Goal: Information Seeking & Learning: Check status

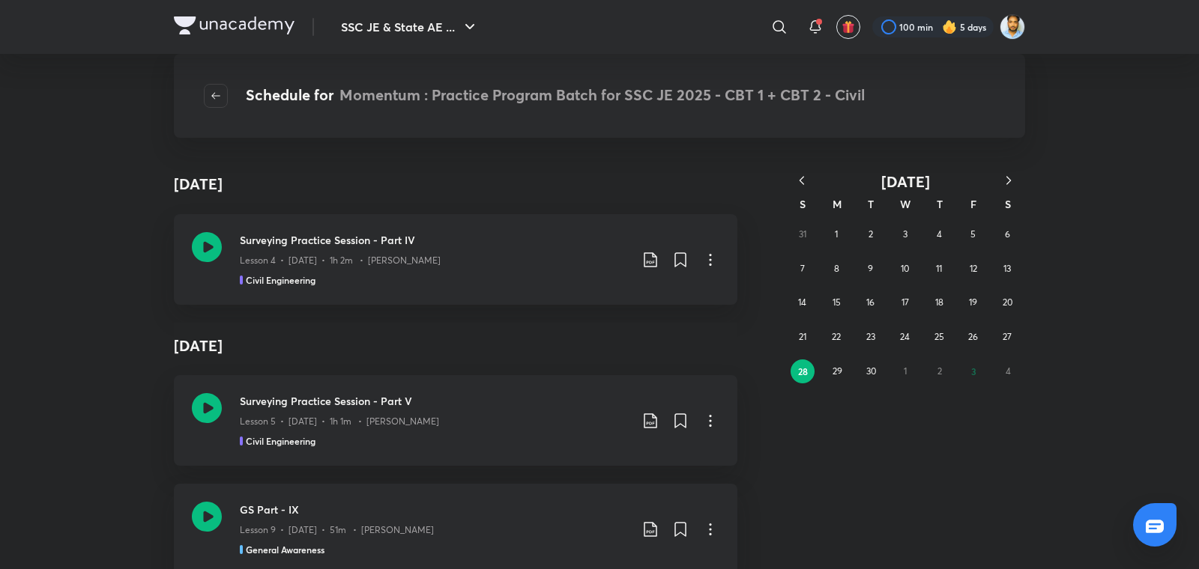
click at [803, 179] on icon "button" at bounding box center [801, 180] width 15 height 15
click at [1008, 180] on icon "button" at bounding box center [1008, 180] width 15 height 15
click at [954, 300] on div "31 1 2 3 4 5 6 7 8 9 10 11 12 13 14 15 16 17 18 19 20 21 22 23 24 25 26 27 28 2…" at bounding box center [905, 302] width 240 height 171
click at [965, 300] on button "19" at bounding box center [973, 303] width 24 height 24
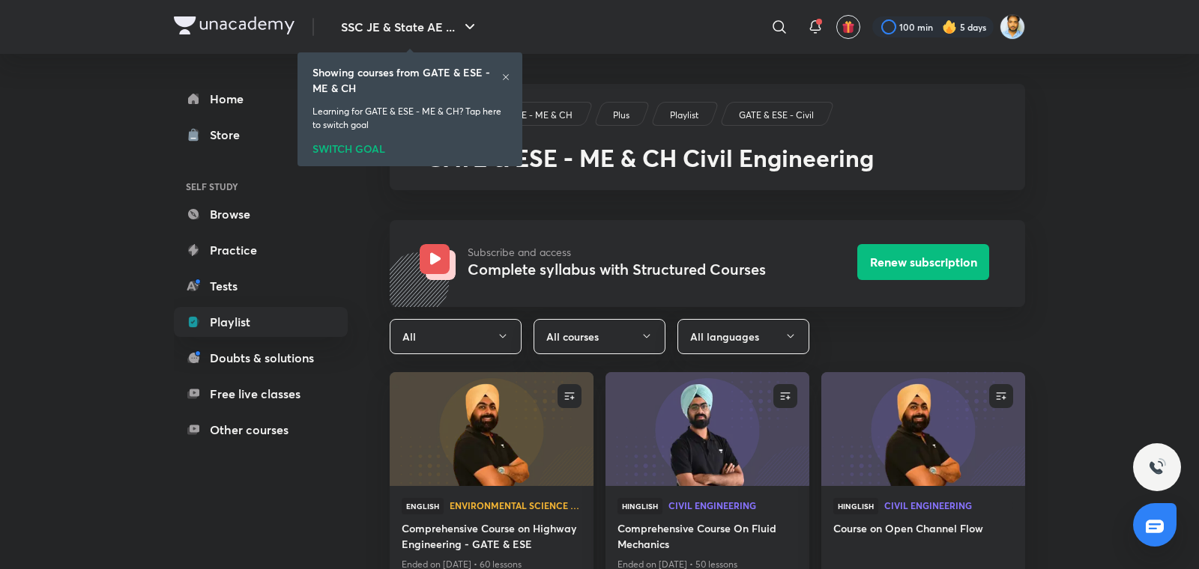
click at [507, 79] on icon at bounding box center [505, 77] width 9 height 9
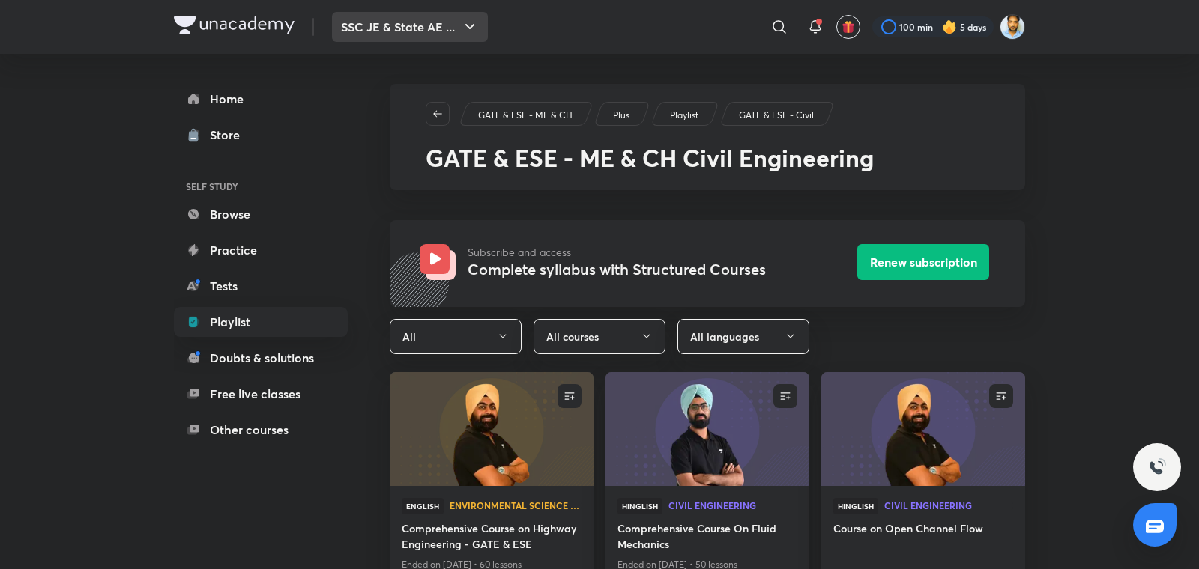
click at [409, 28] on button "SSC JE & State AE ..." at bounding box center [410, 27] width 156 height 30
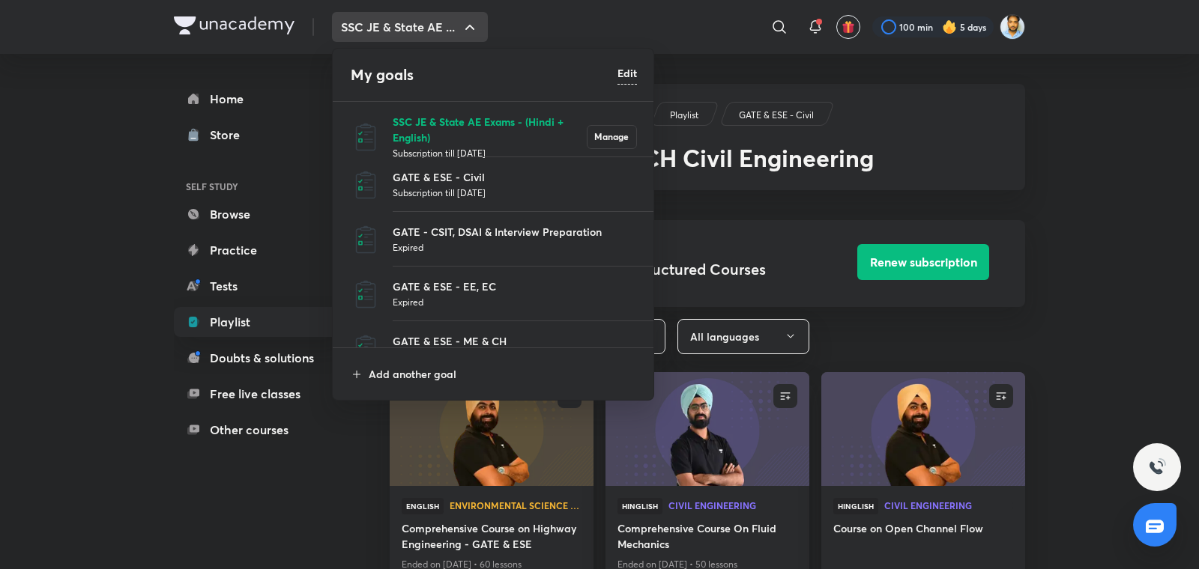
click at [411, 122] on p "SSC JE & State AE Exams - (Hindi + English)" at bounding box center [490, 129] width 194 height 31
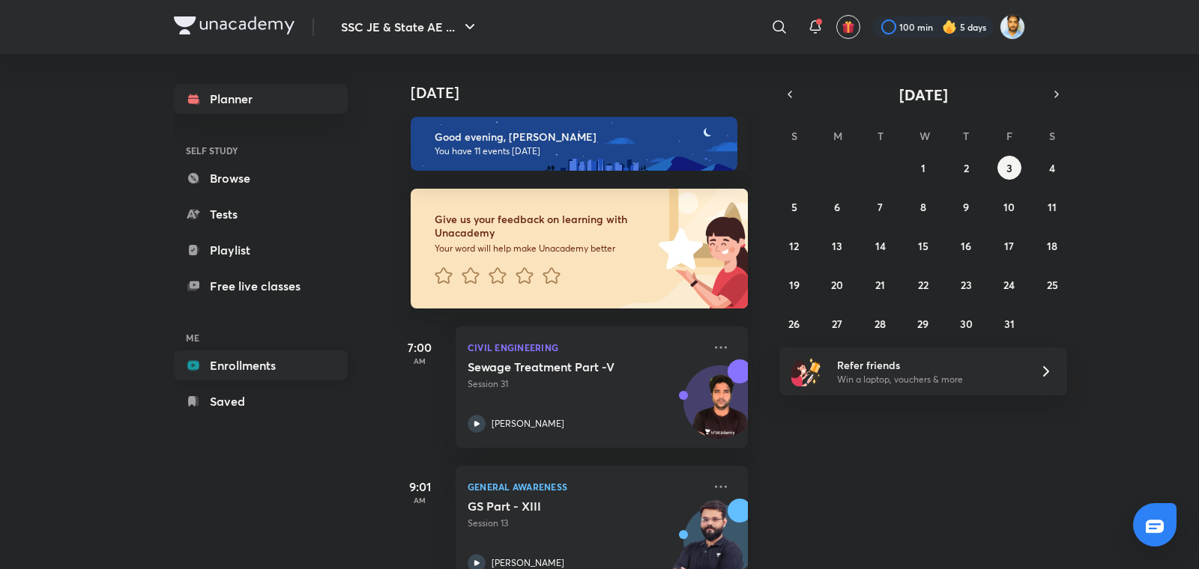
click at [241, 367] on link "Enrollments" at bounding box center [261, 366] width 174 height 30
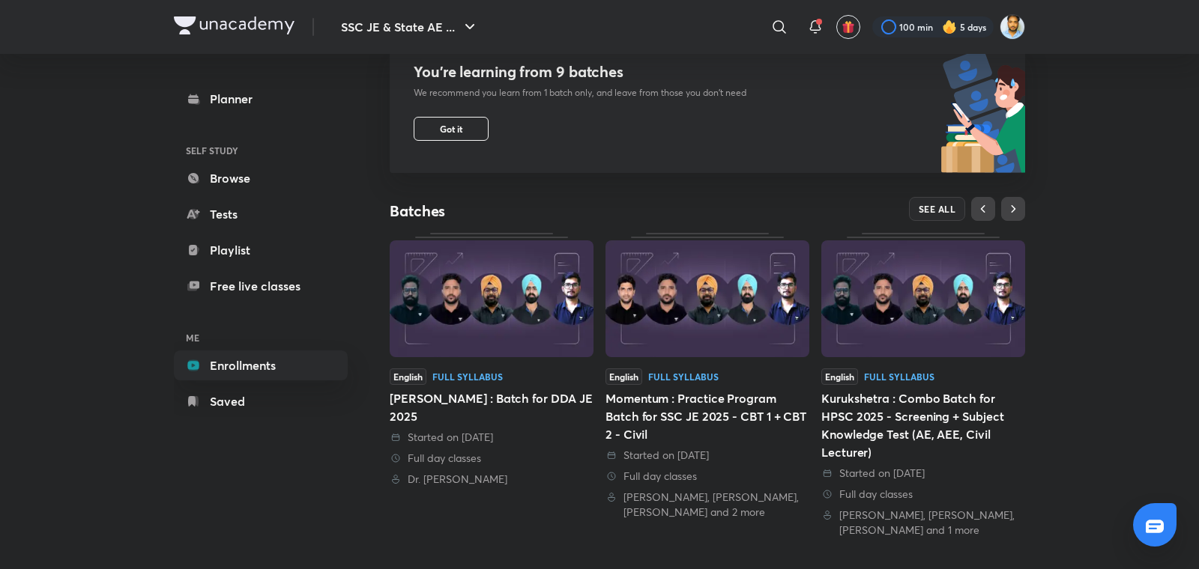
scroll to position [177, 0]
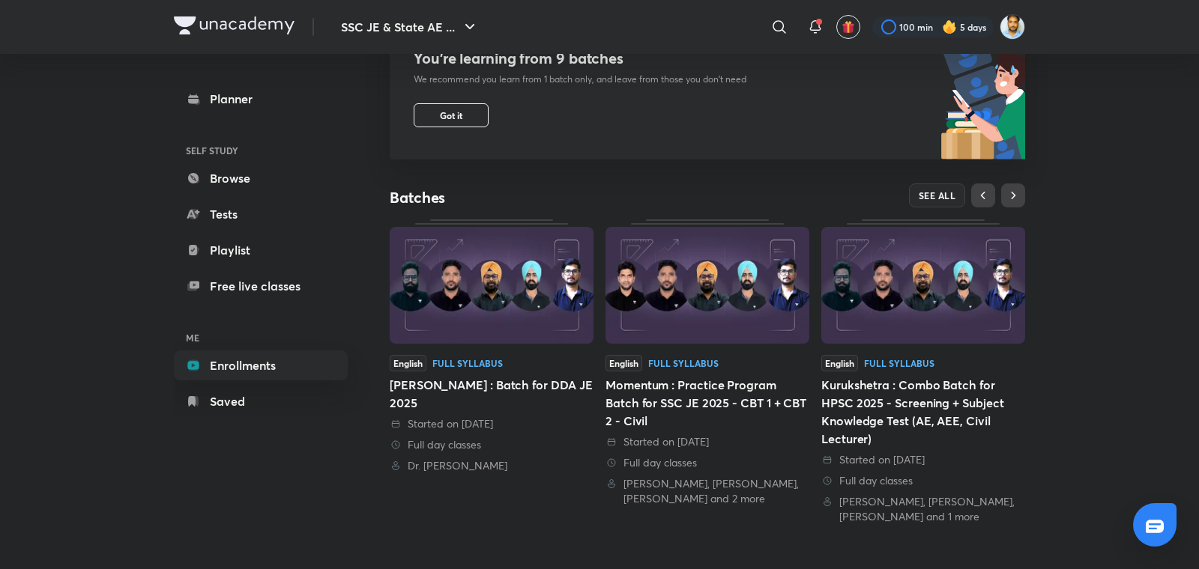
click at [934, 397] on div "Kurukshetra : Combo Batch for HPSC 2025 - Screening + Subject Knowledge Test (A…" at bounding box center [923, 412] width 204 height 72
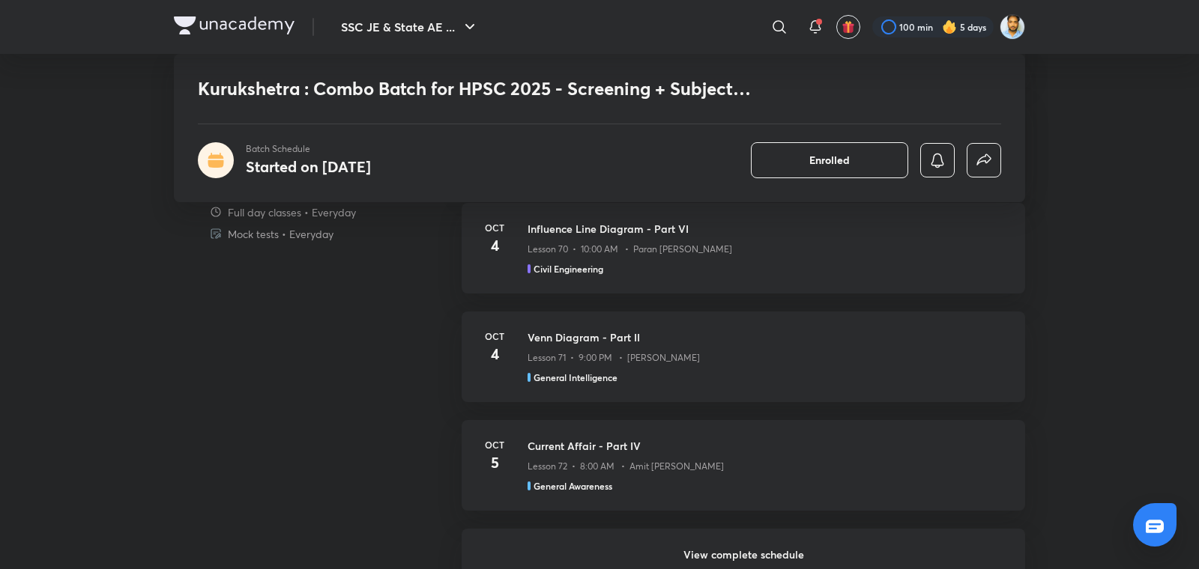
scroll to position [1040, 0]
click at [770, 560] on h6 "View complete schedule" at bounding box center [742, 554] width 563 height 52
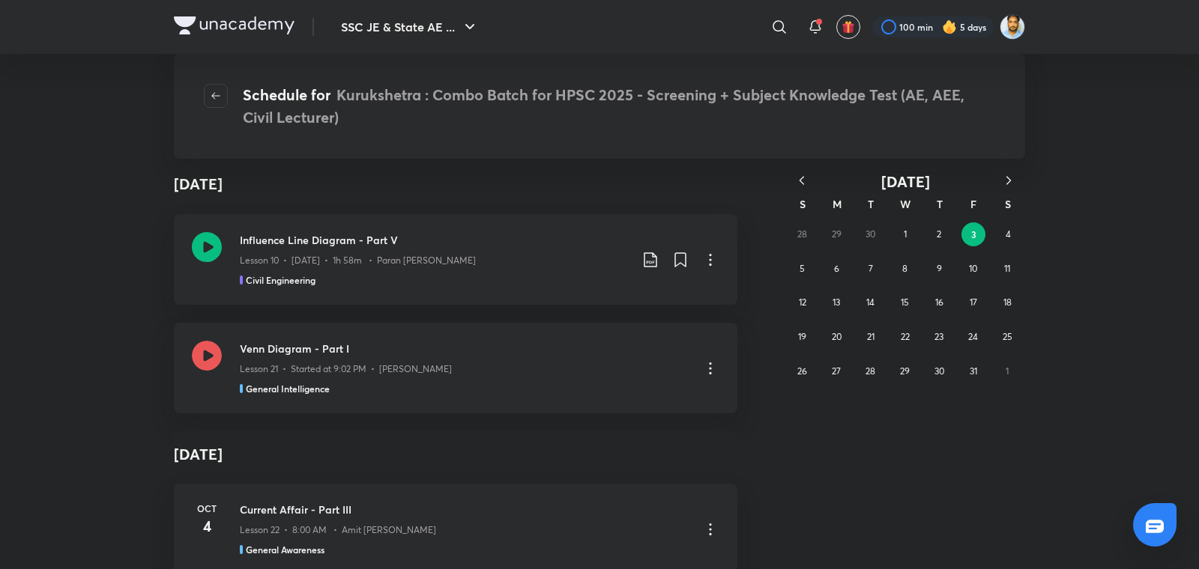
click at [804, 178] on icon "button" at bounding box center [801, 180] width 15 height 15
click at [934, 265] on button "11" at bounding box center [939, 269] width 24 height 24
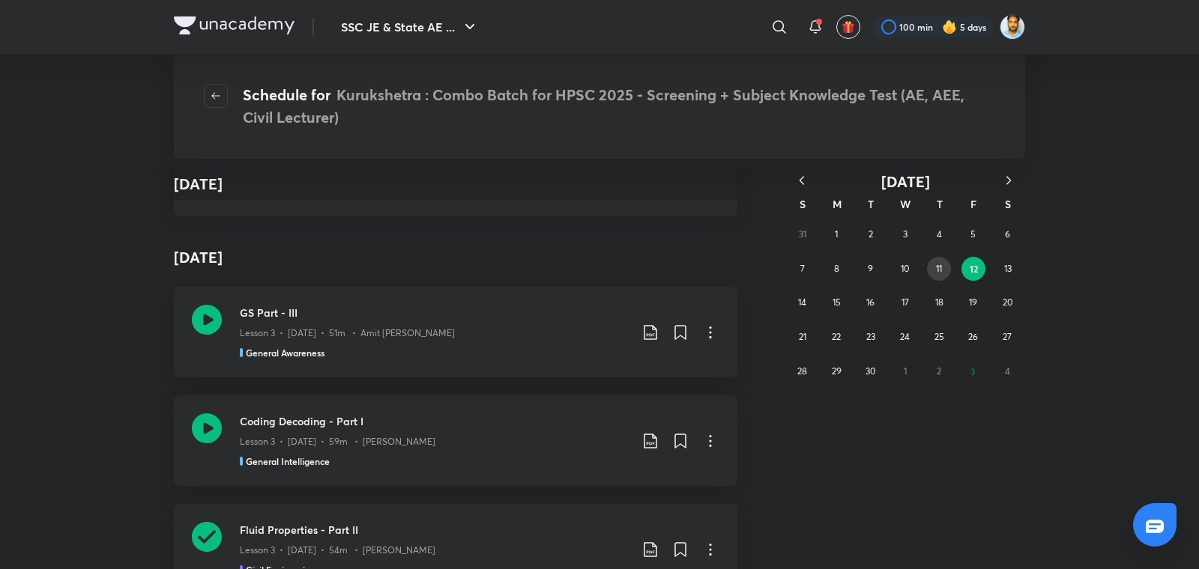
scroll to position [682, 0]
